Goal: Information Seeking & Learning: Learn about a topic

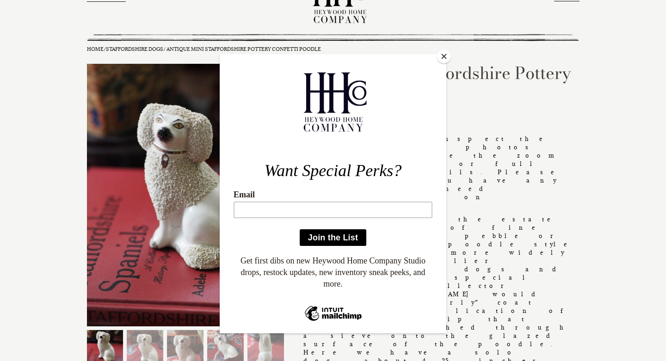
click at [429, 169] on div "Want Special Perks? Email Join the List Continue Get first dibs on new Heywood …" at bounding box center [333, 197] width 227 height 286
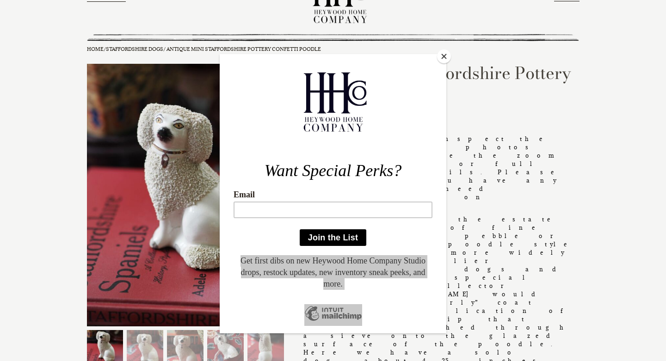
click at [516, 154] on div at bounding box center [333, 180] width 666 height 361
click at [442, 55] on button "Close" at bounding box center [444, 56] width 14 height 14
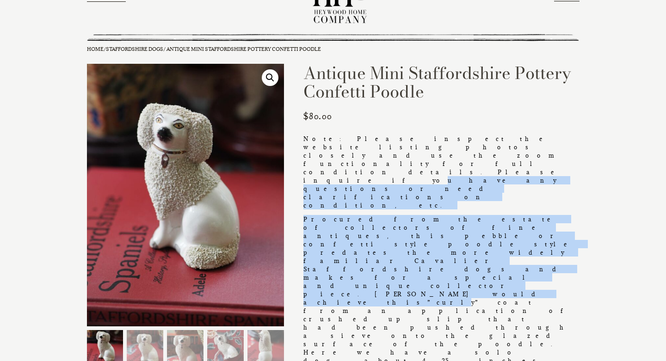
drag, startPoint x: 374, startPoint y: 146, endPoint x: 407, endPoint y: 190, distance: 54.8
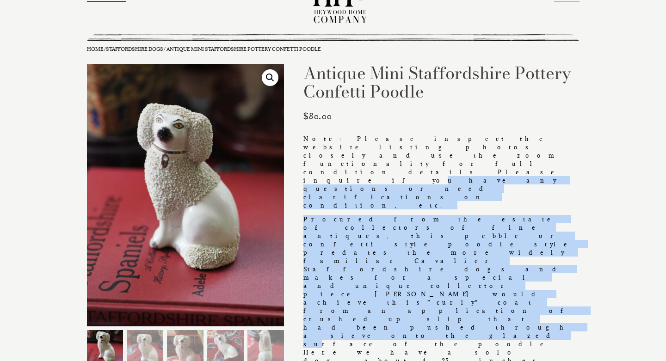
click at [407, 215] on p "Procured from the estate of collectors of fine antiques, this pebble or confett…" at bounding box center [441, 356] width 276 height 283
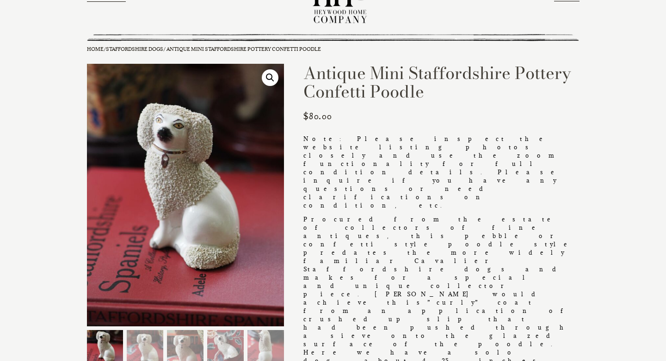
drag, startPoint x: 310, startPoint y: 136, endPoint x: 367, endPoint y: 174, distance: 68.0
click at [367, 215] on p "Procured from the estate of collectors of fine antiques, this pebble or confett…" at bounding box center [441, 356] width 276 height 283
drag, startPoint x: 367, startPoint y: 175, endPoint x: 354, endPoint y: 194, distance: 22.6
click at [354, 215] on p "Procured from the estate of collectors of fine antiques, this pebble or confett…" at bounding box center [441, 356] width 276 height 283
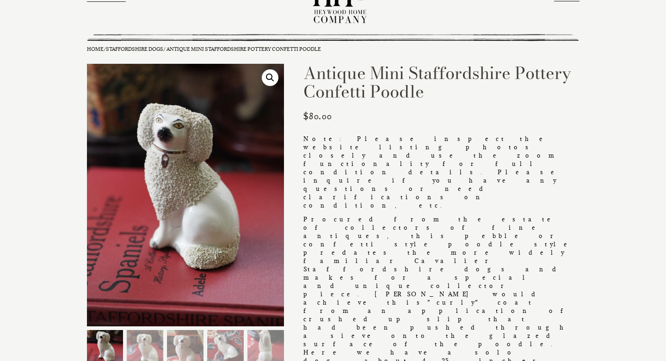
click at [350, 215] on p "Procured from the estate of collectors of fine antiques, this pebble or confett…" at bounding box center [441, 356] width 276 height 283
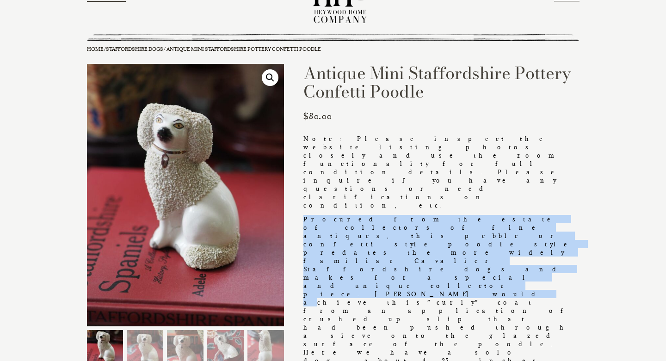
drag, startPoint x: 296, startPoint y: 161, endPoint x: 361, endPoint y: 176, distance: 65.9
click at [361, 215] on p "Procured from the estate of collectors of fine antiques, this pebble or confett…" at bounding box center [441, 356] width 276 height 283
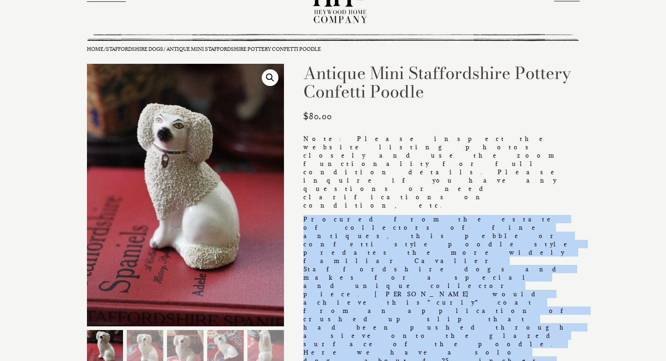
drag, startPoint x: 342, startPoint y: 152, endPoint x: 410, endPoint y: 216, distance: 93.5
click at [410, 216] on p "Procured from the estate of collectors of fine antiques, this pebble or confett…" at bounding box center [441, 356] width 276 height 283
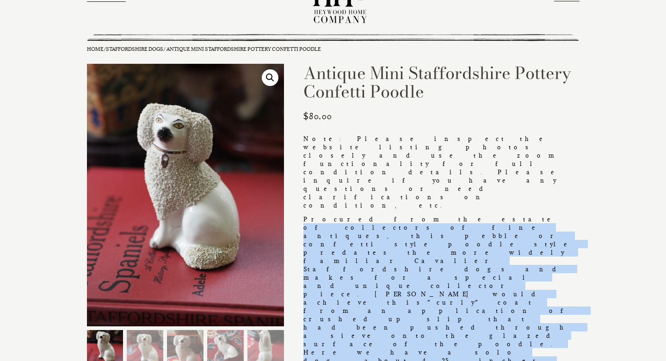
drag, startPoint x: 370, startPoint y: 159, endPoint x: 491, endPoint y: 224, distance: 137.6
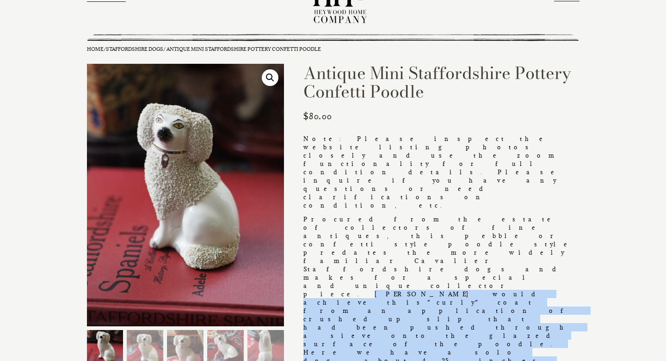
drag, startPoint x: 491, startPoint y: 225, endPoint x: 302, endPoint y: 173, distance: 196.0
drag, startPoint x: 302, startPoint y: 173, endPoint x: 470, endPoint y: 219, distance: 173.9
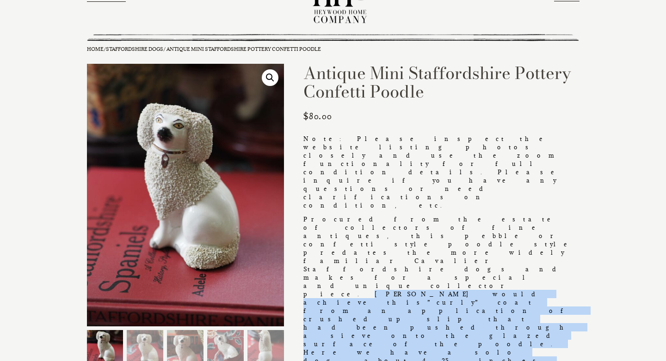
click at [470, 219] on p "Procured from the estate of collectors of fine antiques, this pebble or confett…" at bounding box center [441, 356] width 276 height 283
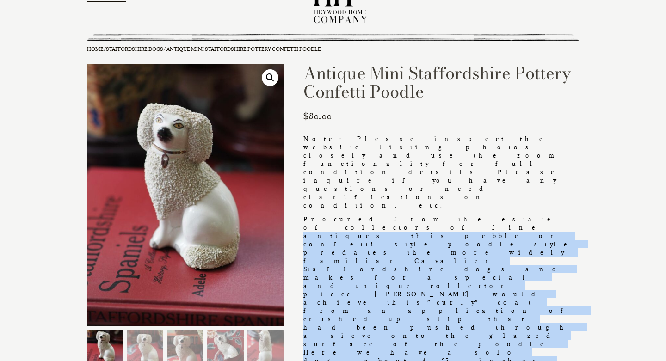
drag, startPoint x: 470, startPoint y: 219, endPoint x: 437, endPoint y: 157, distance: 69.9
click at [437, 215] on p "Procured from the estate of collectors of fine antiques, this pebble or confett…" at bounding box center [441, 356] width 276 height 283
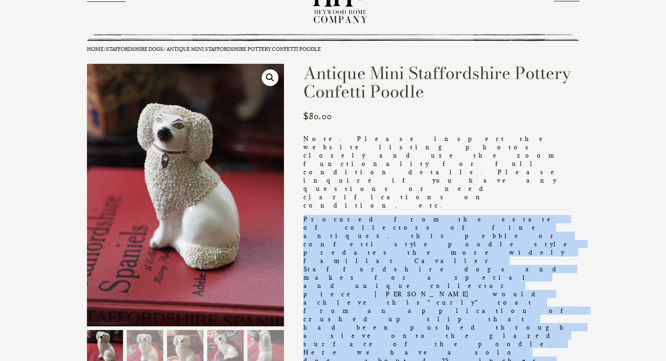
click at [437, 215] on p "Procured from the estate of collectors of fine antiques, this pebble or confett…" at bounding box center [441, 356] width 276 height 283
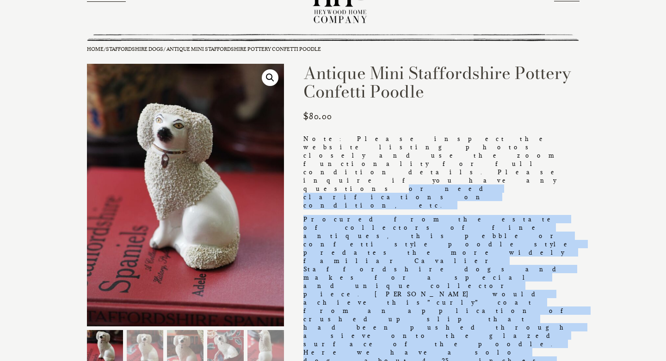
drag, startPoint x: 431, startPoint y: 151, endPoint x: 461, endPoint y: 213, distance: 69.1
click at [461, 215] on p "Procured from the estate of collectors of fine antiques, this pebble or confett…" at bounding box center [441, 356] width 276 height 283
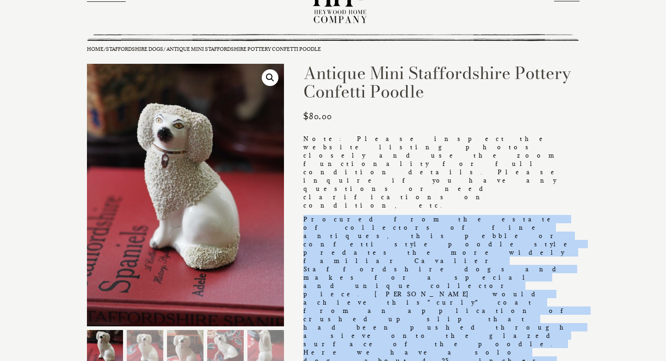
drag, startPoint x: 458, startPoint y: 219, endPoint x: 413, endPoint y: 154, distance: 78.6
drag, startPoint x: 413, startPoint y: 154, endPoint x: 457, endPoint y: 214, distance: 73.7
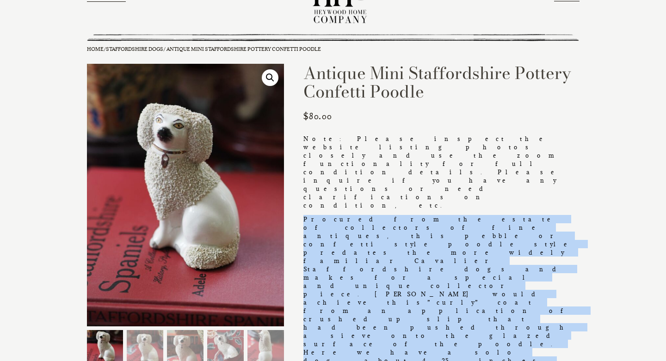
click at [457, 215] on p "Procured from the estate of collectors of fine antiques, this pebble or confett…" at bounding box center [441, 356] width 276 height 283
drag, startPoint x: 456, startPoint y: 221, endPoint x: 440, endPoint y: 154, distance: 69.1
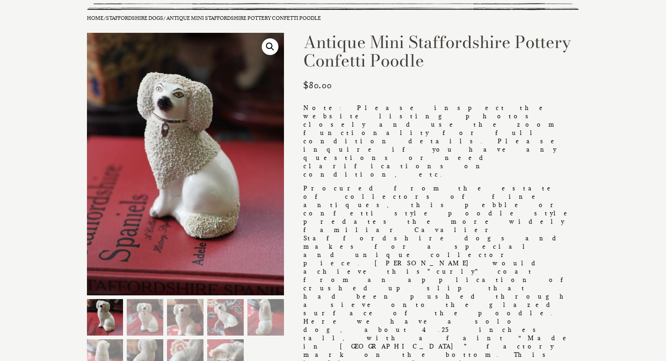
scroll to position [74, 0]
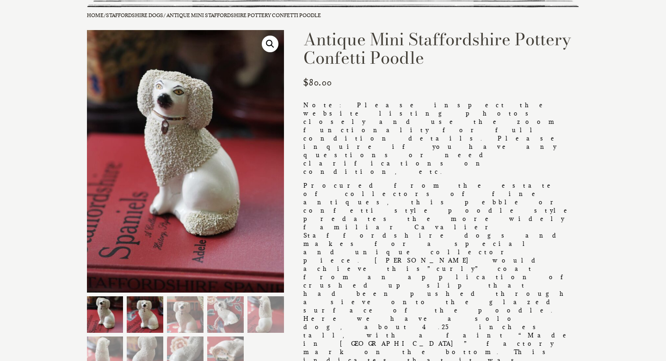
click at [148, 303] on img at bounding box center [145, 314] width 37 height 37
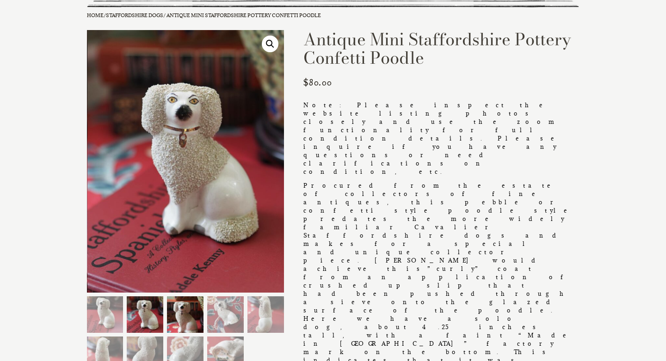
click at [184, 303] on img at bounding box center [185, 314] width 37 height 37
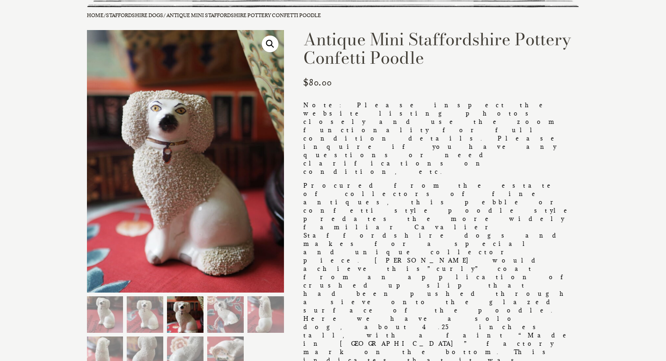
click at [196, 308] on img at bounding box center [185, 314] width 37 height 37
click at [237, 313] on img at bounding box center [225, 314] width 37 height 37
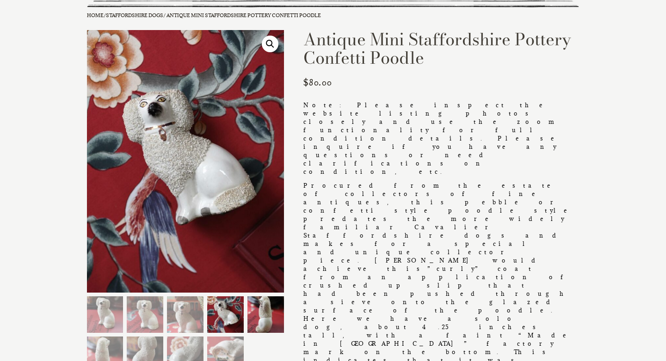
click at [253, 307] on img at bounding box center [265, 314] width 37 height 37
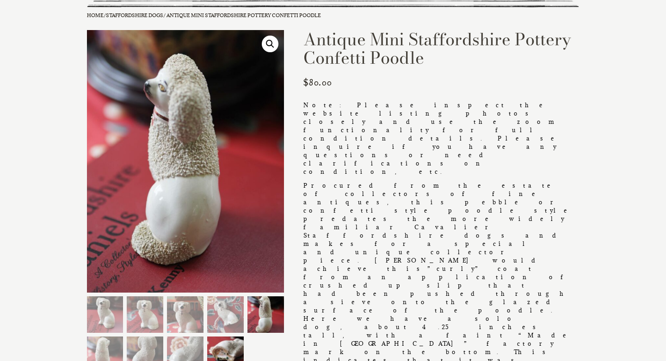
click at [222, 344] on img at bounding box center [225, 355] width 37 height 37
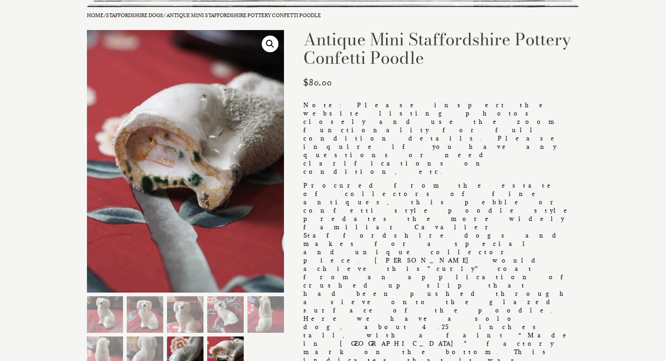
click at [173, 337] on img at bounding box center [185, 355] width 37 height 37
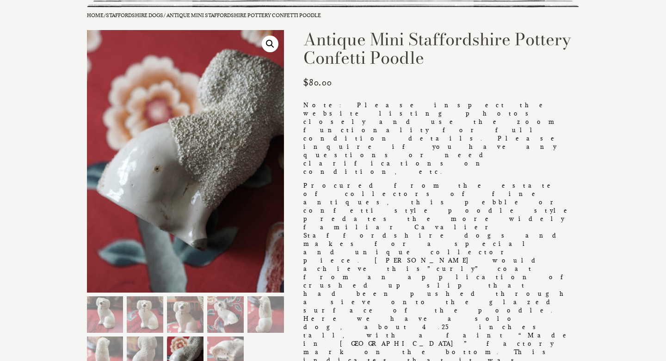
click at [137, 334] on ol at bounding box center [187, 336] width 201 height 80
click at [154, 336] on ol at bounding box center [187, 336] width 201 height 80
click at [130, 334] on ol at bounding box center [187, 336] width 201 height 80
click at [127, 333] on ol at bounding box center [187, 336] width 201 height 80
